Goal: Task Accomplishment & Management: Use online tool/utility

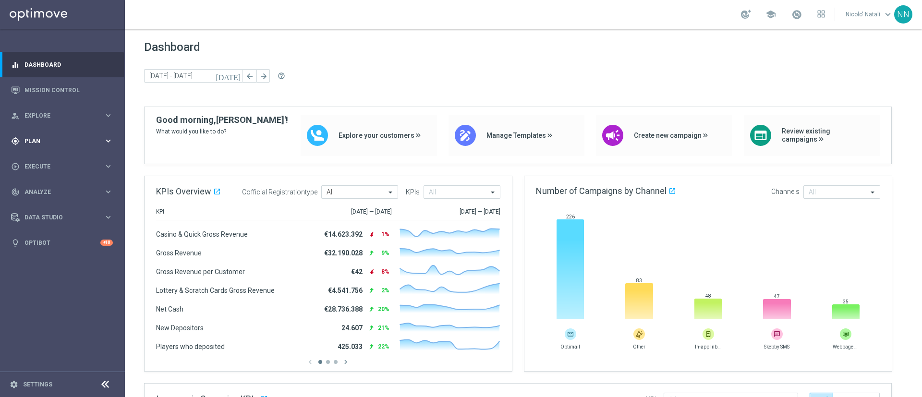
click at [55, 140] on span "Plan" at bounding box center [63, 141] width 79 height 6
click at [51, 189] on span "Templates" at bounding box center [59, 190] width 69 height 6
click at [50, 204] on link "Optimail" at bounding box center [65, 204] width 70 height 8
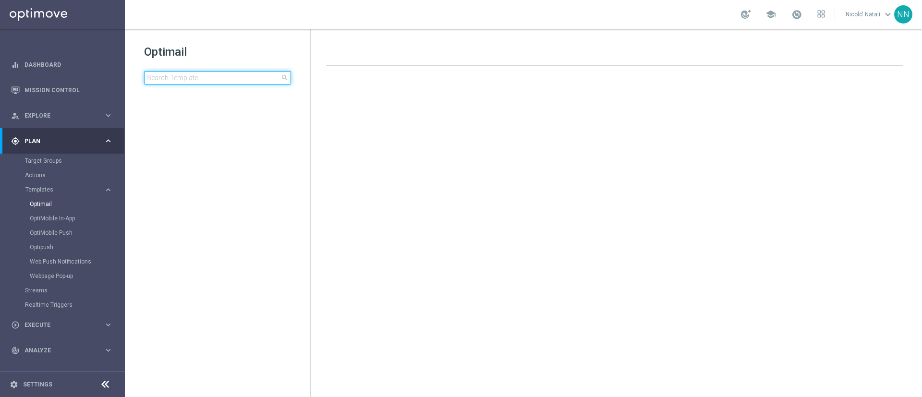
click at [208, 77] on input at bounding box center [217, 77] width 147 height 13
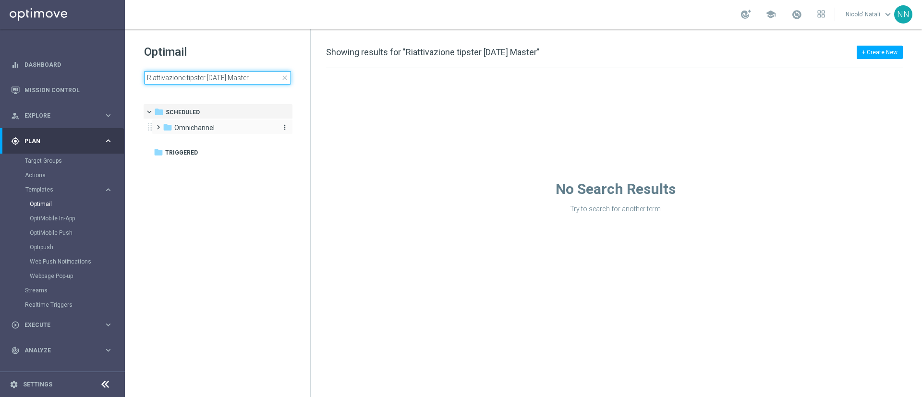
type input "Riattivazione tipster [DATE] Master"
click at [220, 129] on div "folder [GEOGRAPHIC_DATA]" at bounding box center [218, 127] width 110 height 11
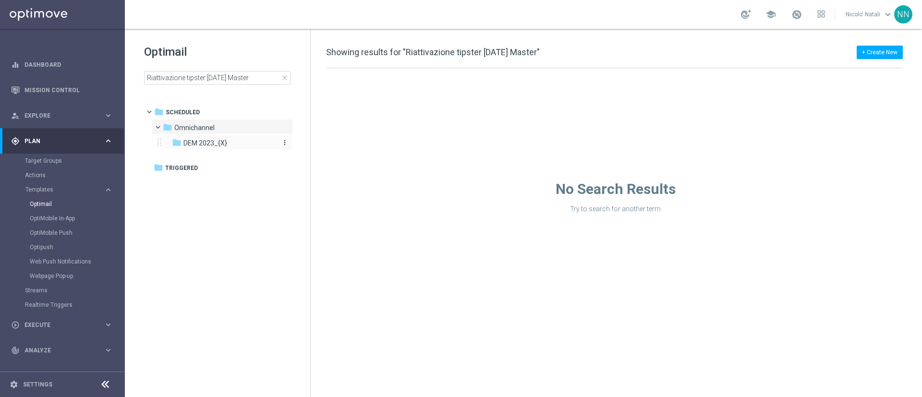
click at [219, 141] on span "DEM 2023_{X}" at bounding box center [205, 143] width 44 height 9
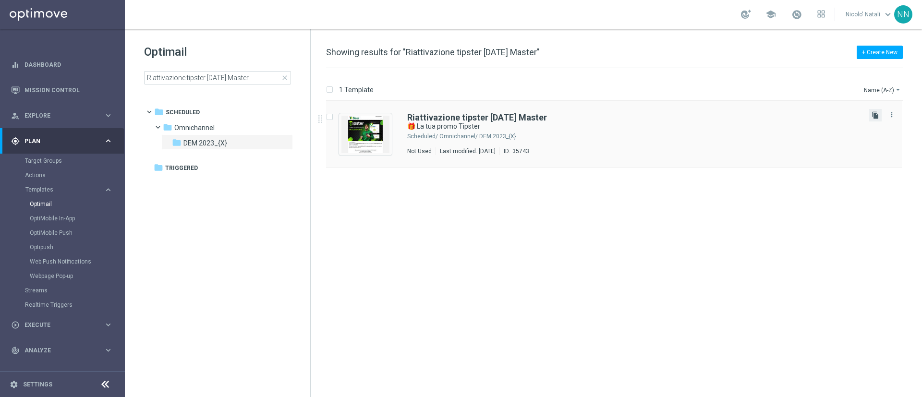
click at [614, 118] on icon "file_copy" at bounding box center [876, 115] width 8 height 8
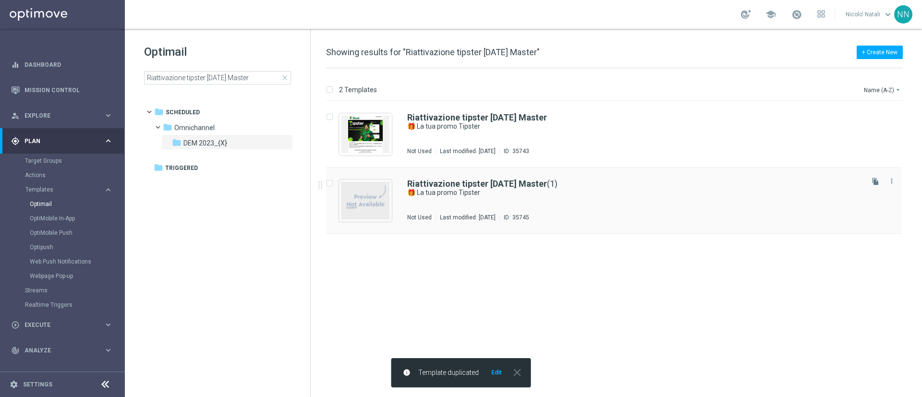
click at [614, 213] on div "Riattivazione tipster [DATE] Master (1) 🎁 La tua promo Tipster Not Used Last mo…" at bounding box center [634, 201] width 454 height 42
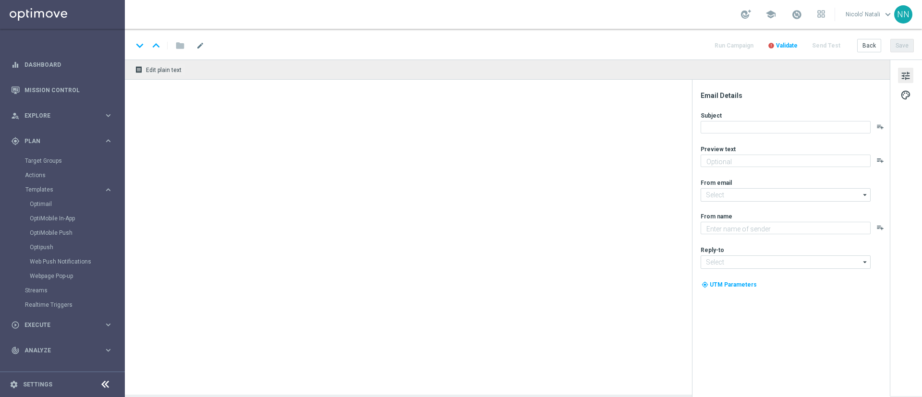
type textarea "Sblocca la tua Freebet e un [PERSON_NAME] bonus"
type input "[EMAIL_ADDRESS][DOMAIN_NAME]"
type textarea "Sisal"
type input "[EMAIL_ADDRESS][DOMAIN_NAME]"
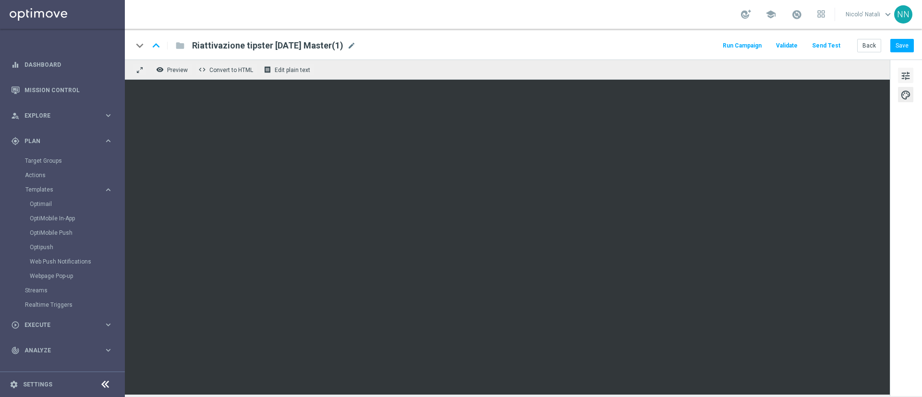
click at [614, 73] on button "tune" at bounding box center [905, 75] width 15 height 15
click at [614, 69] on button "tune" at bounding box center [905, 75] width 15 height 15
click at [614, 72] on span "tune" at bounding box center [906, 76] width 11 height 12
click at [356, 44] on span "mode_edit" at bounding box center [351, 45] width 9 height 9
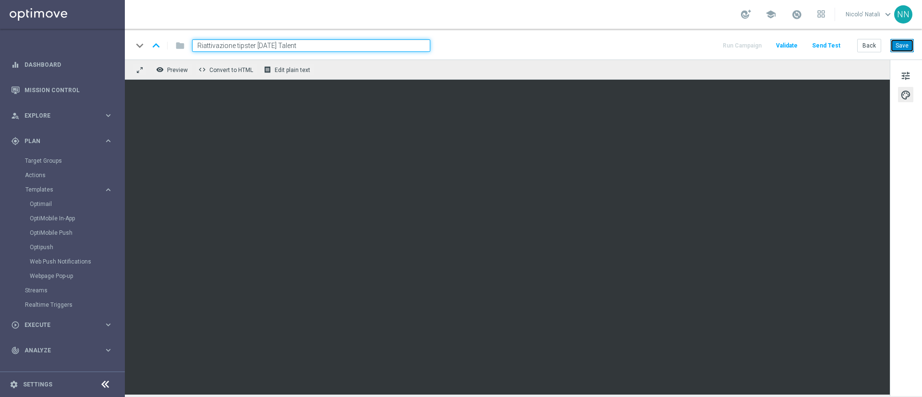
click at [614, 45] on button "Save" at bounding box center [902, 45] width 24 height 13
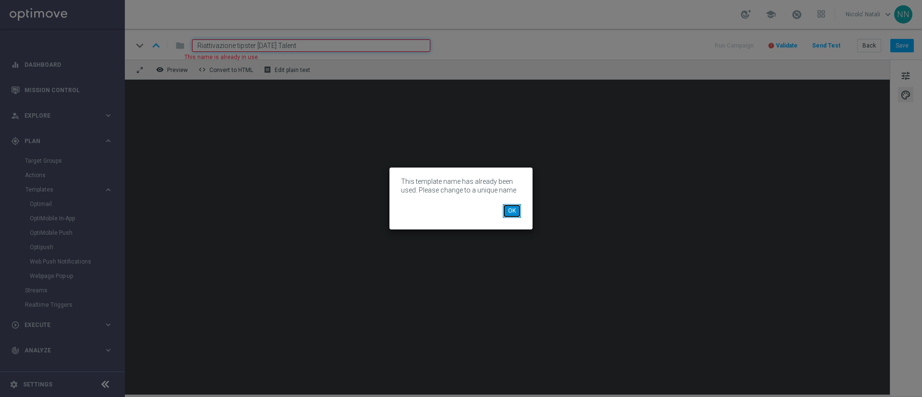
click at [516, 209] on button "OK" at bounding box center [512, 210] width 18 height 13
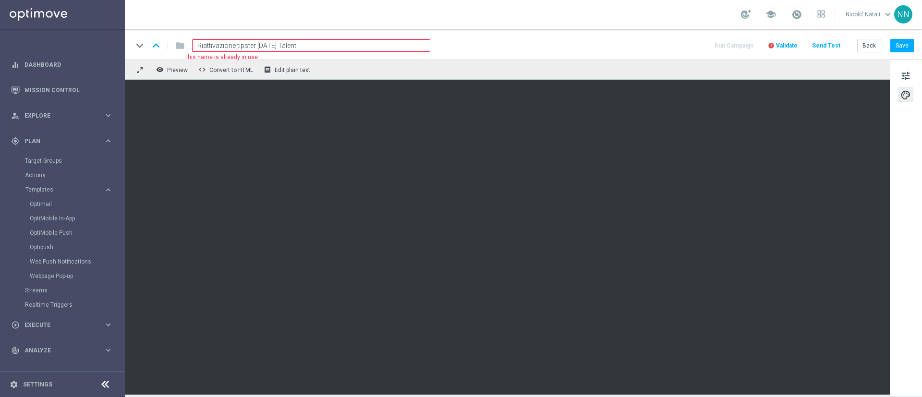
click at [358, 46] on input "Riattivazione tipster [DATE] Talent" at bounding box center [311, 45] width 238 height 12
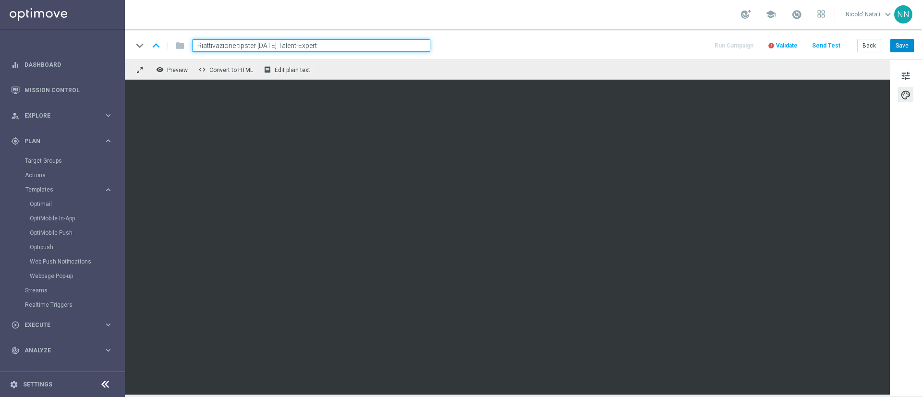
type input "Riattivazione tipster [DATE] Talent-Expert"
click at [614, 43] on button "Save" at bounding box center [902, 45] width 24 height 13
